Goal: Check status: Check status

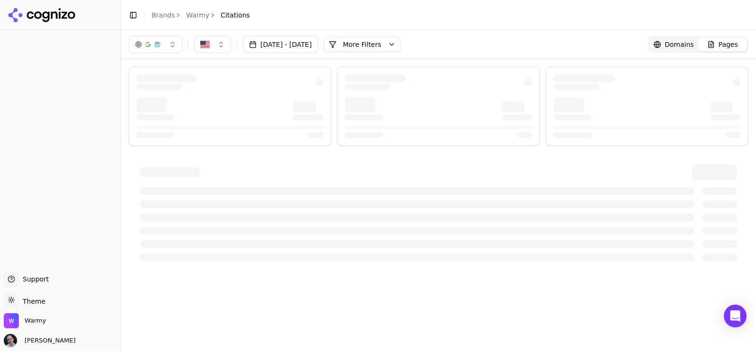
click at [201, 13] on link "Warmy" at bounding box center [197, 14] width 23 height 9
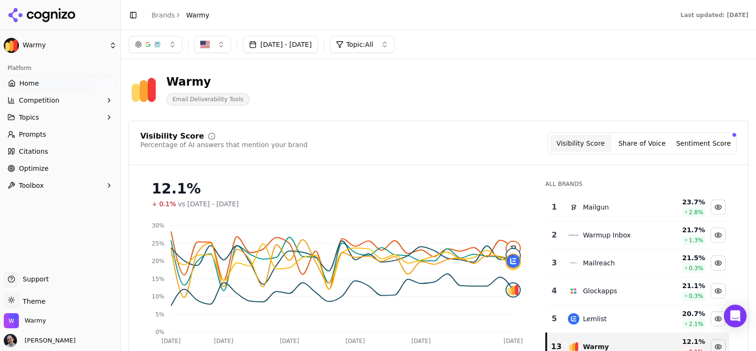
click at [318, 48] on button "[DATE] - [DATE]" at bounding box center [280, 44] width 75 height 17
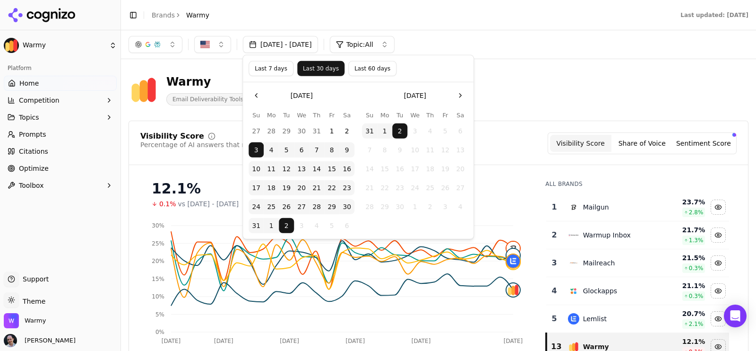
click at [484, 47] on div "[DATE] - [DATE] Topic: All" at bounding box center [439, 44] width 620 height 17
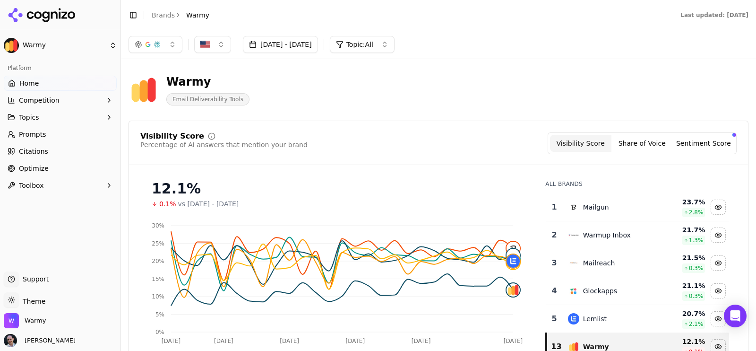
click at [290, 50] on button "[DATE] - [DATE]" at bounding box center [280, 44] width 75 height 17
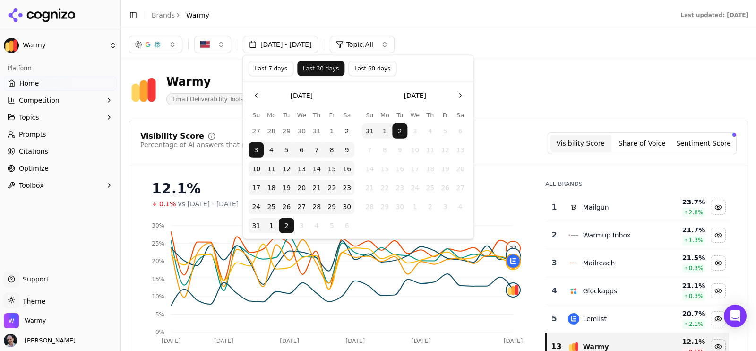
click at [256, 95] on button "Go to the Previous Month" at bounding box center [256, 95] width 15 height 15
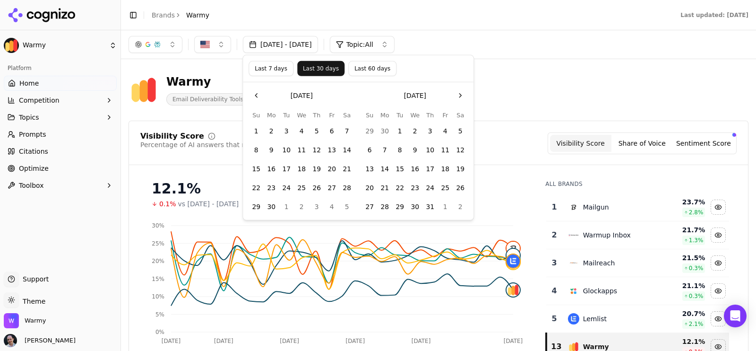
click at [256, 95] on button "Go to the Previous Month" at bounding box center [256, 95] width 15 height 15
click at [319, 126] on button "1" at bounding box center [316, 130] width 15 height 15
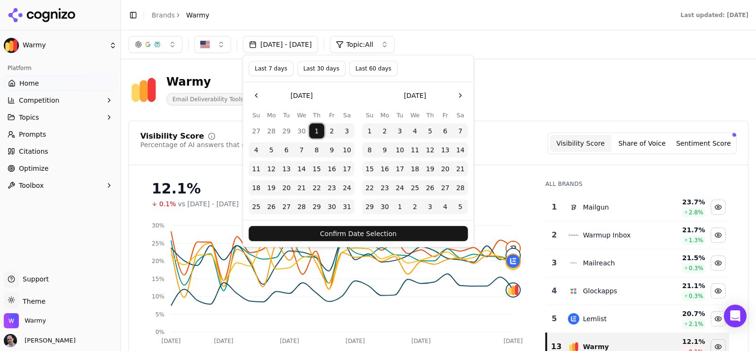
click at [356, 237] on button "Confirm Date Selection" at bounding box center [358, 233] width 219 height 15
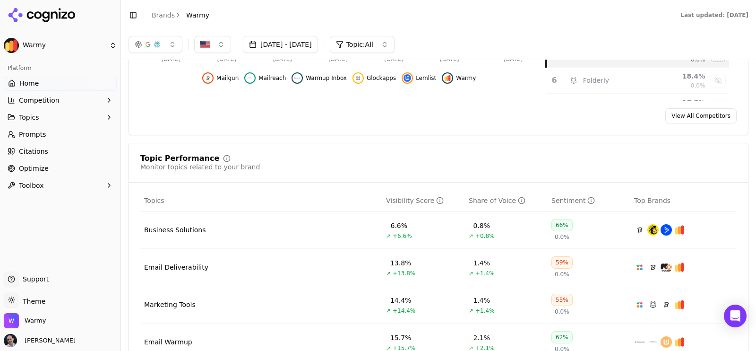
scroll to position [177, 0]
